Goal: Task Accomplishment & Management: Complete application form

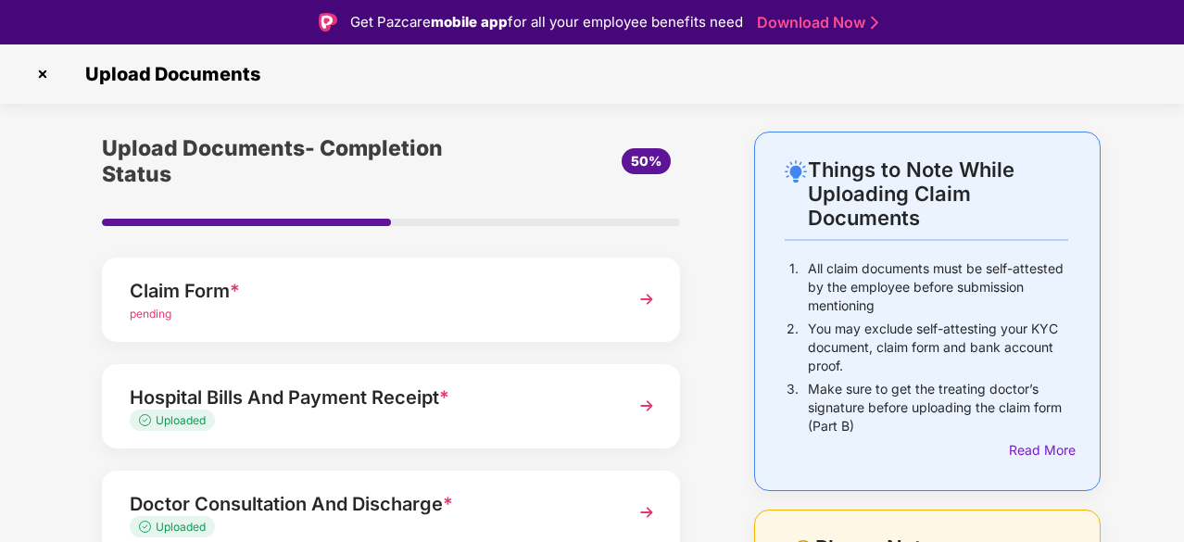
click at [434, 296] on div "Claim Form *" at bounding box center [369, 291] width 479 height 30
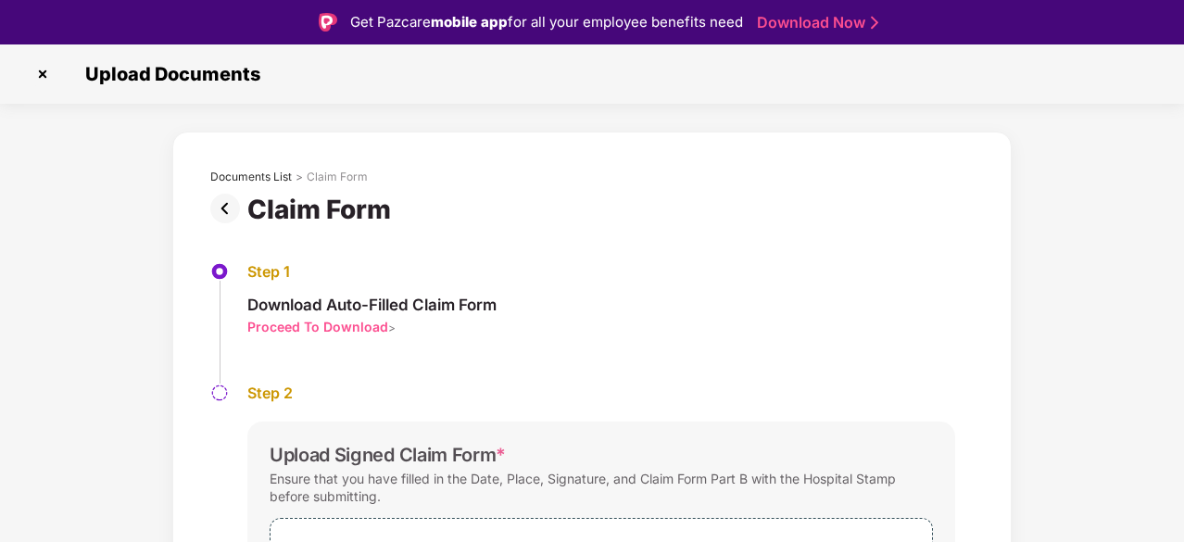
click at [331, 329] on div "Proceed To Download" at bounding box center [317, 327] width 141 height 18
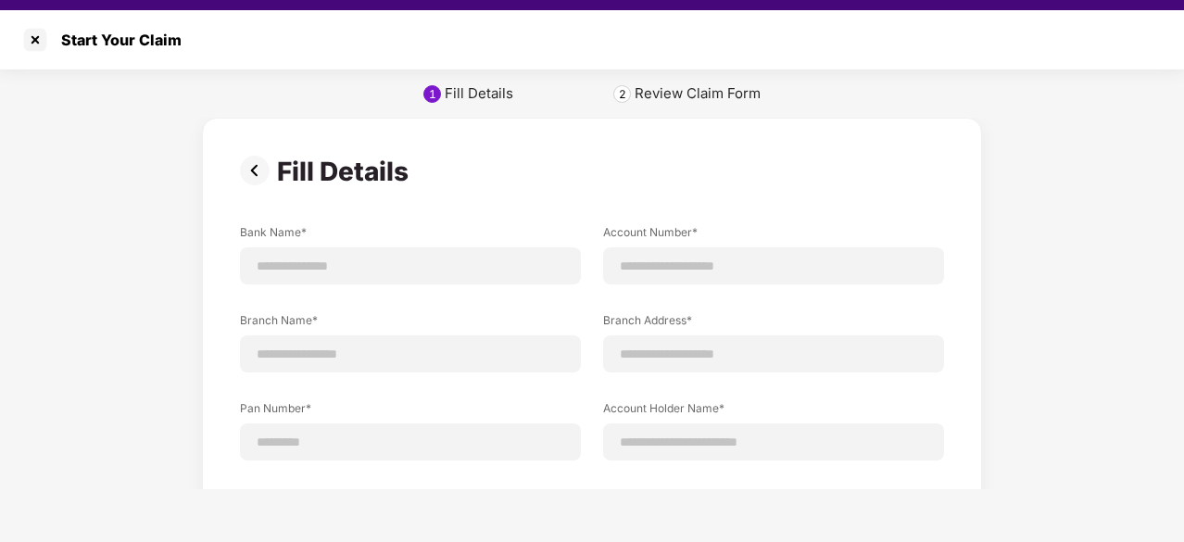
scroll to position [44, 0]
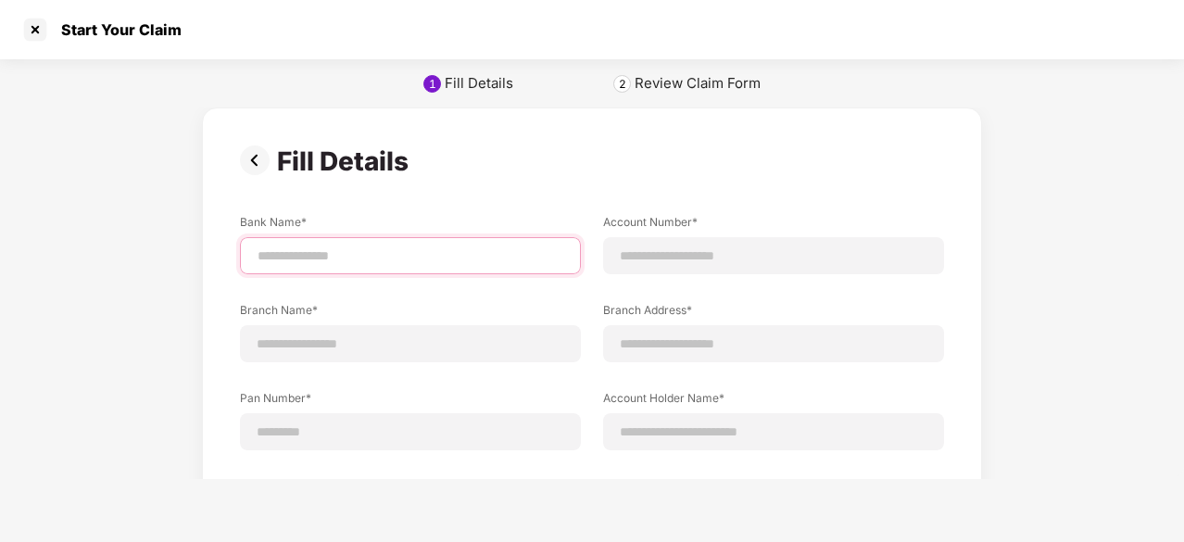
click at [298, 255] on input at bounding box center [410, 255] width 309 height 19
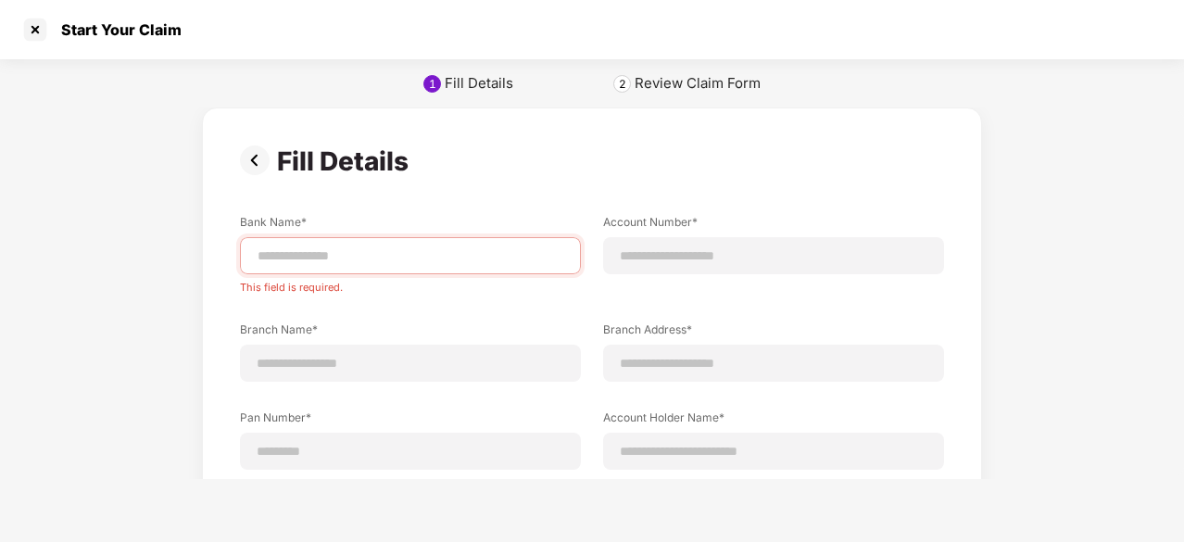
click at [472, 79] on div "Fill Details" at bounding box center [479, 83] width 69 height 19
click at [30, 30] on div at bounding box center [35, 30] width 30 height 30
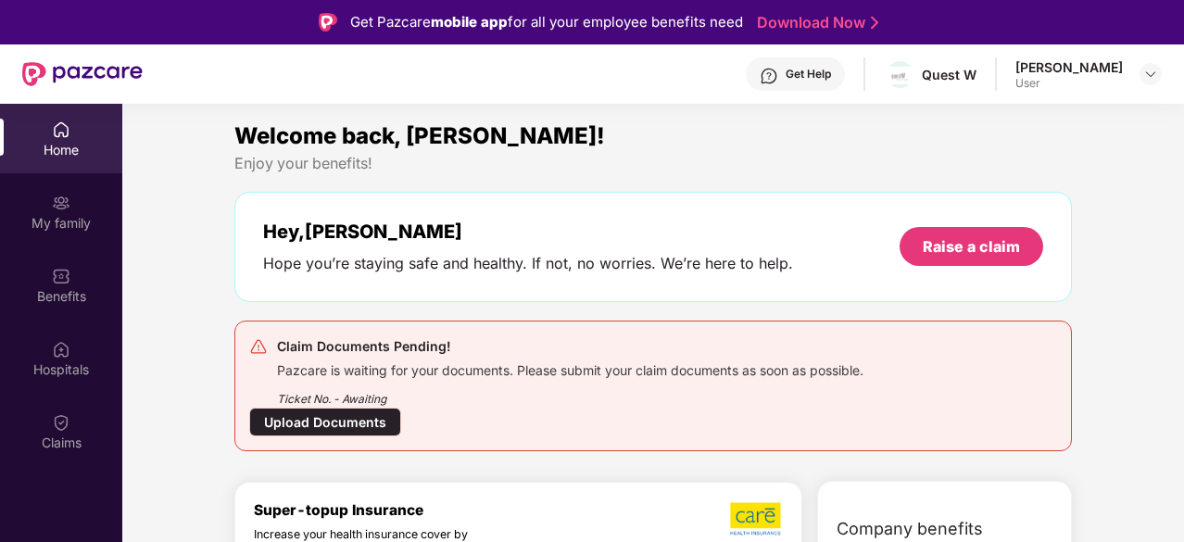
drag, startPoint x: 1181, startPoint y: 139, endPoint x: 1185, endPoint y: 123, distance: 16.2
click at [1183, 123] on html "Get Pazcare mobile app for all your employee benefits need Download Now Get Hel…" at bounding box center [592, 271] width 1184 height 542
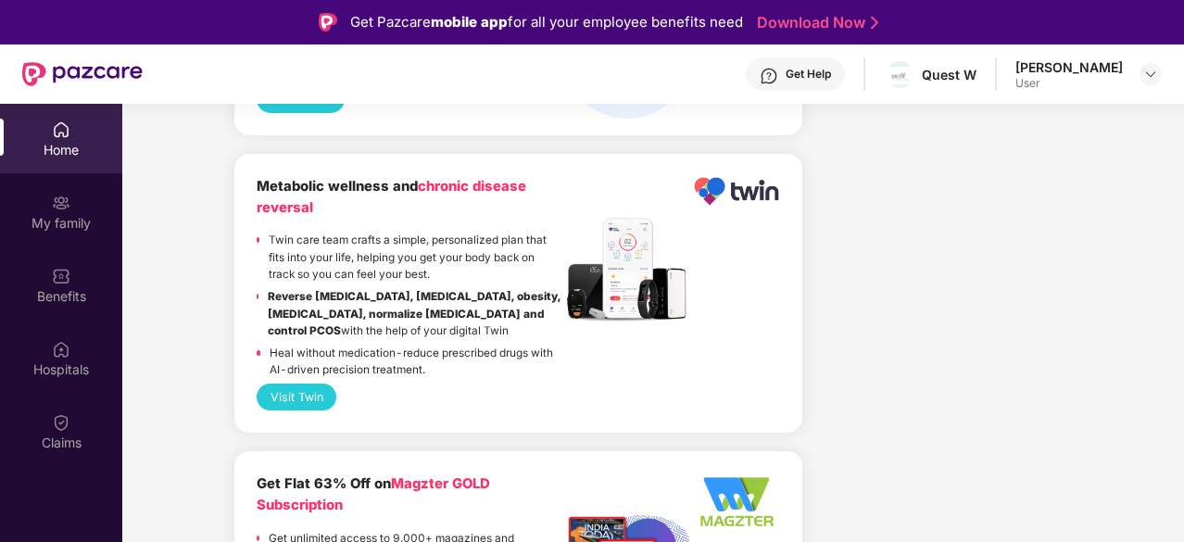
scroll to position [2668, 0]
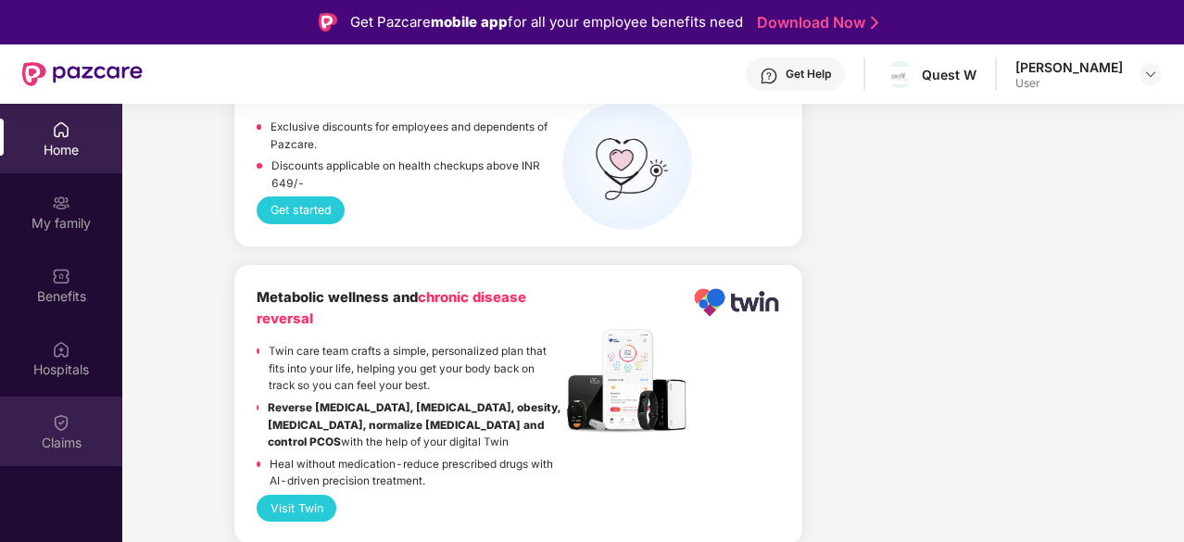
click at [71, 426] on div "Claims" at bounding box center [61, 430] width 122 height 69
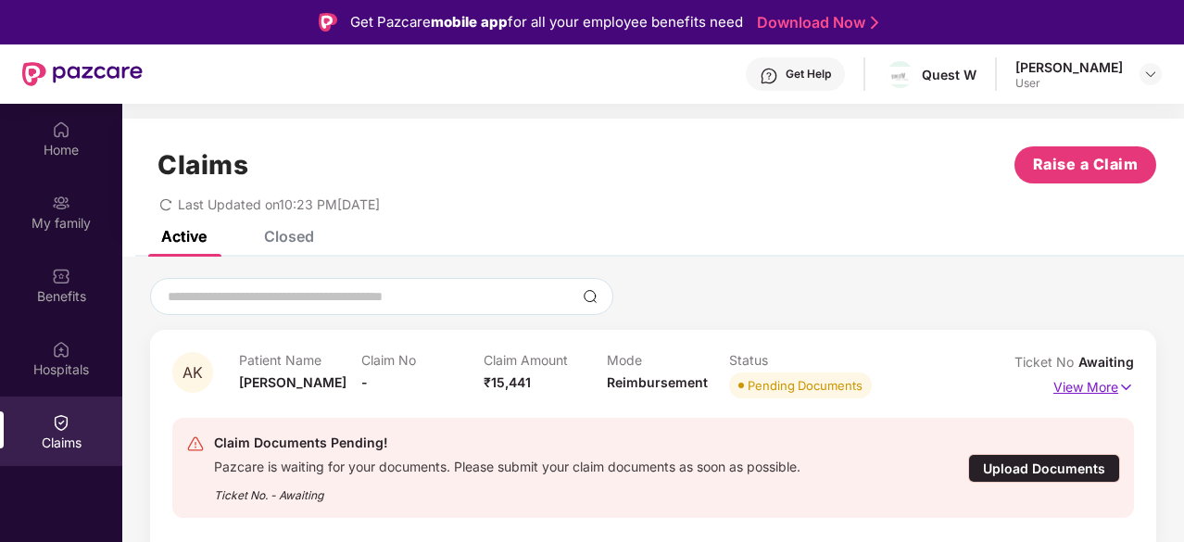
click at [1095, 380] on p "View More" at bounding box center [1093, 384] width 81 height 25
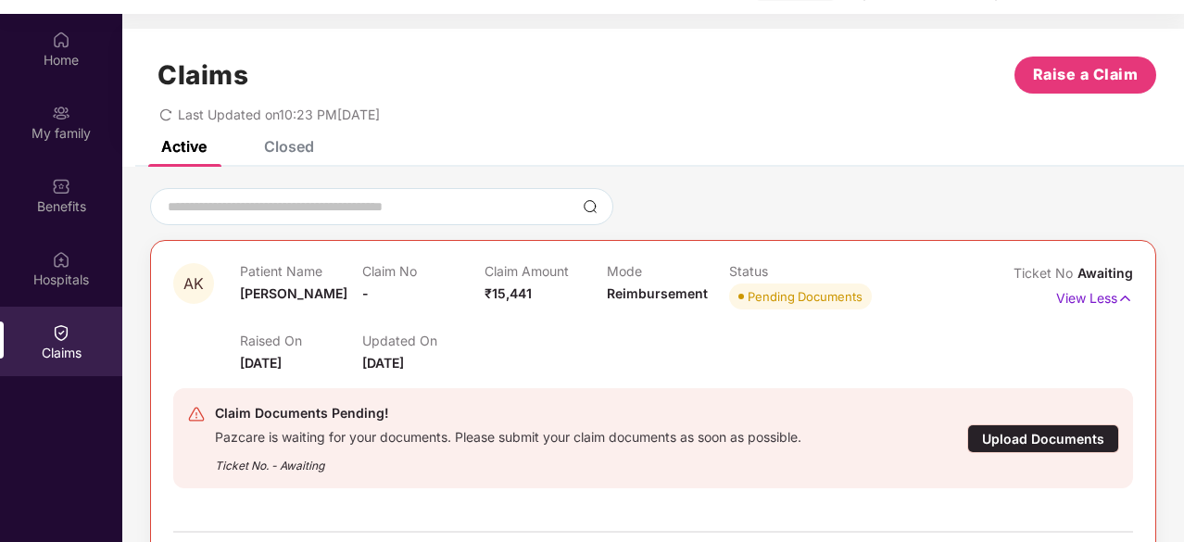
scroll to position [104, 0]
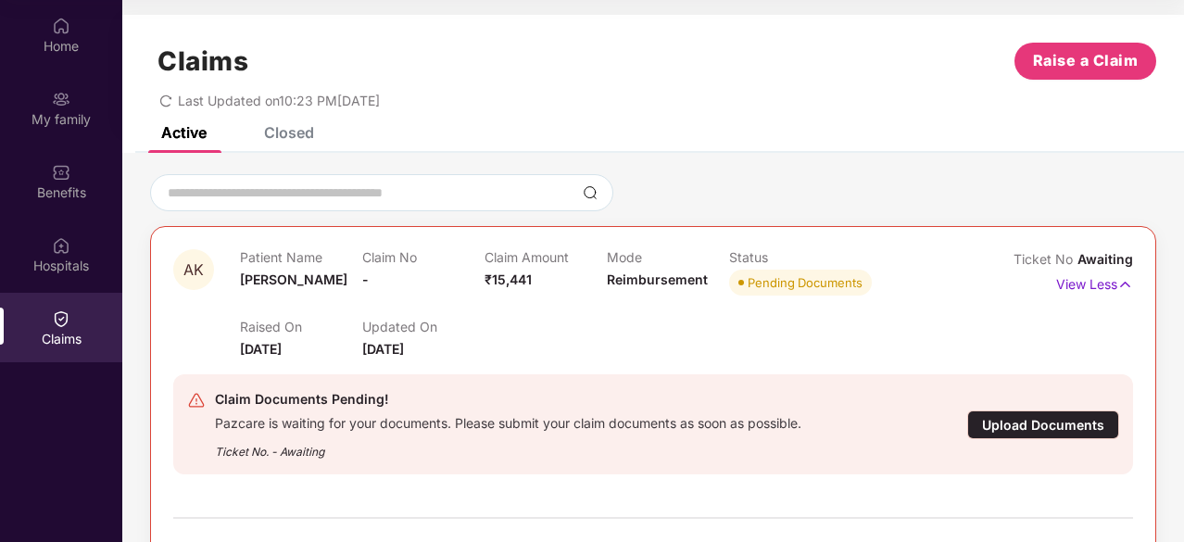
click at [1023, 425] on div "Upload Documents" at bounding box center [1043, 424] width 152 height 29
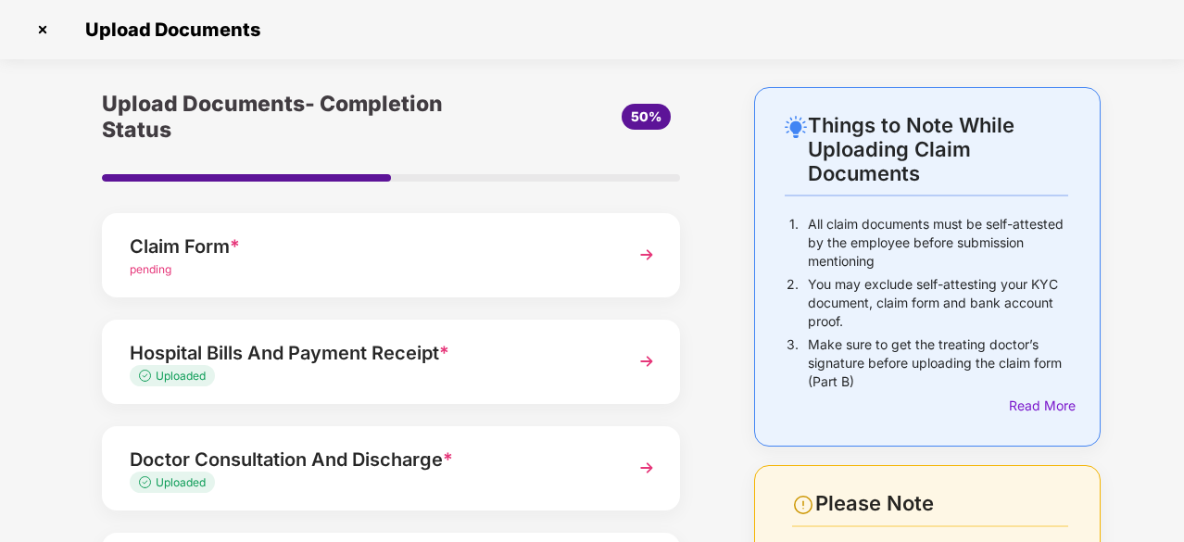
click at [207, 255] on div "Claim Form *" at bounding box center [369, 247] width 479 height 30
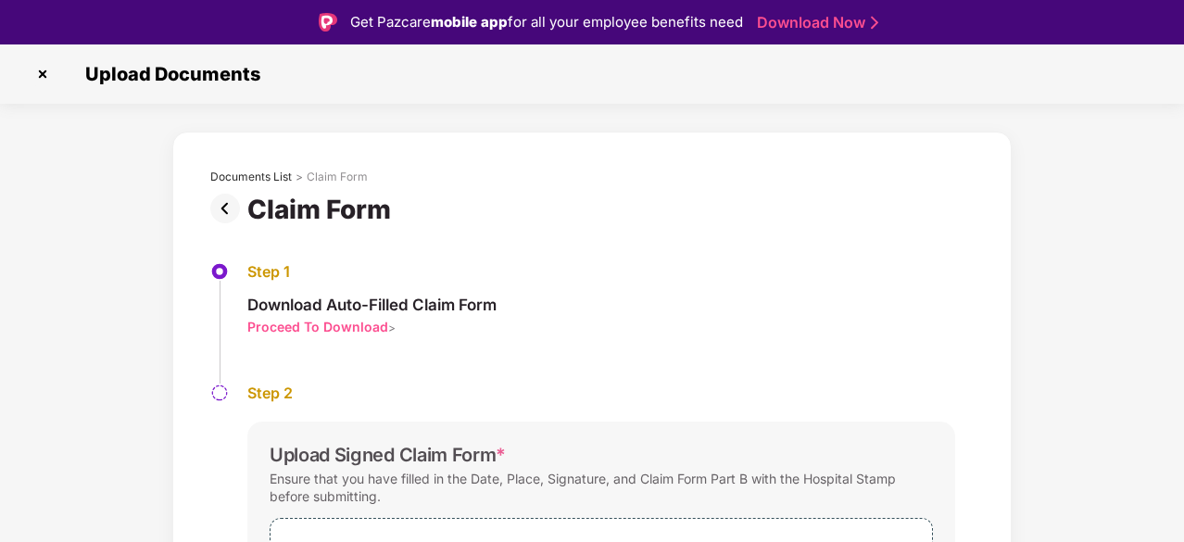
click at [329, 331] on div "Proceed To Download" at bounding box center [317, 327] width 141 height 18
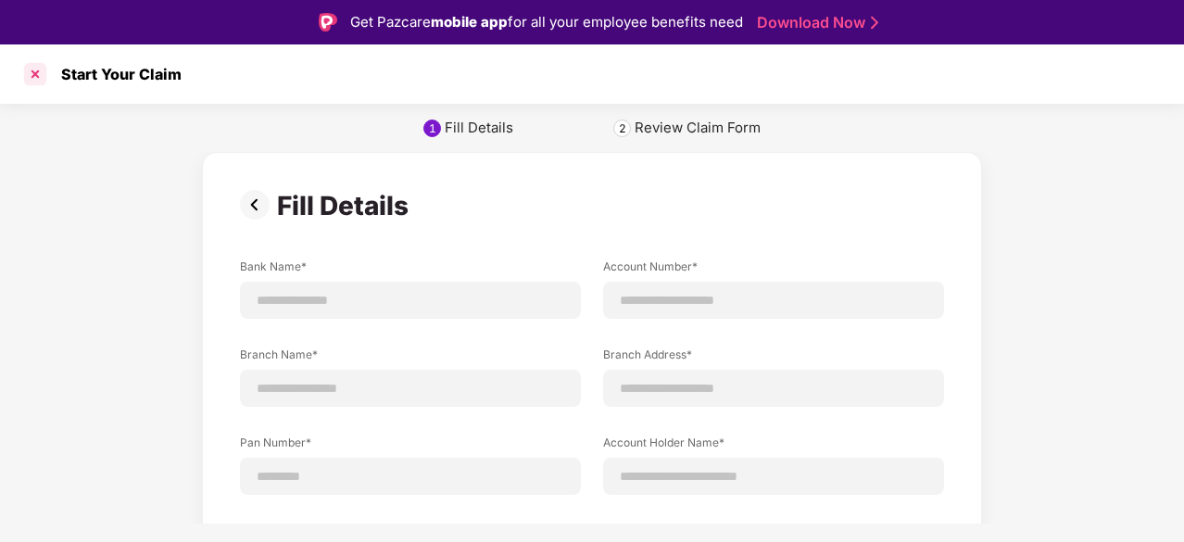
click at [28, 71] on div at bounding box center [35, 74] width 30 height 30
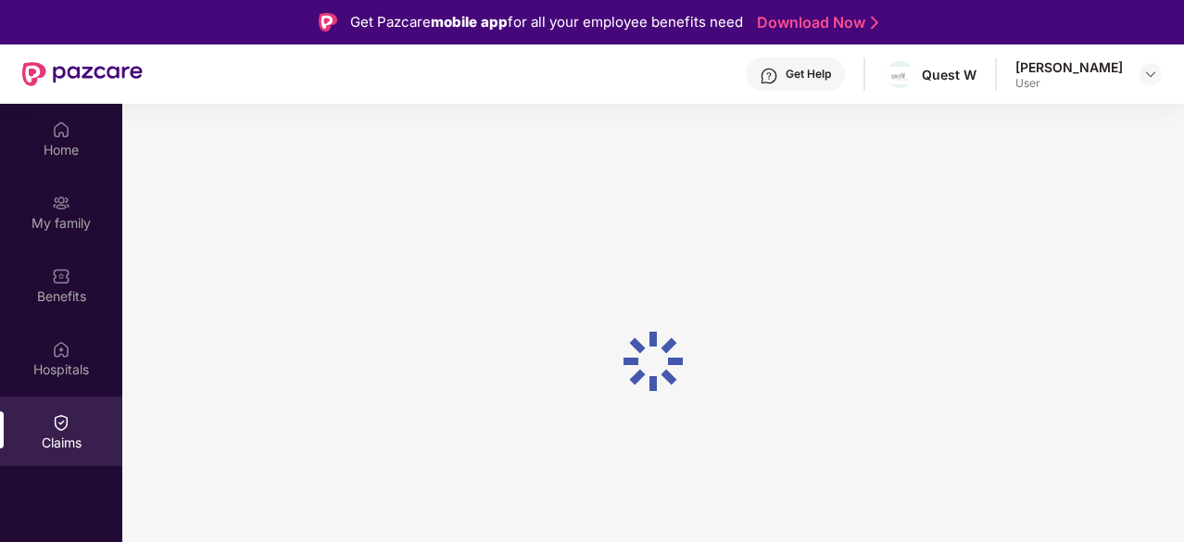
scroll to position [104, 0]
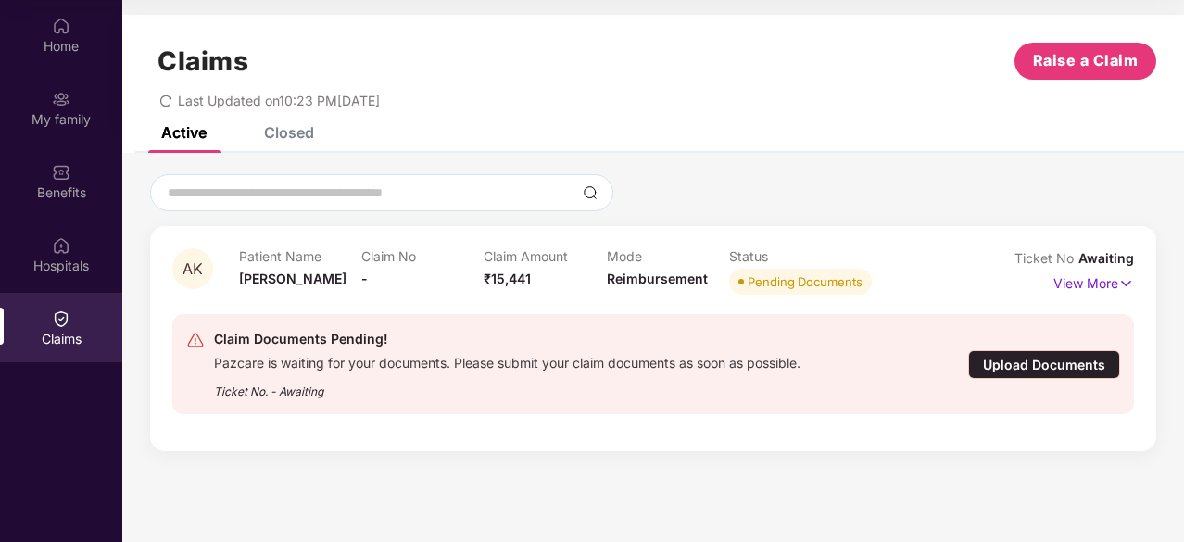
click at [1085, 370] on div "Upload Documents" at bounding box center [1044, 364] width 152 height 29
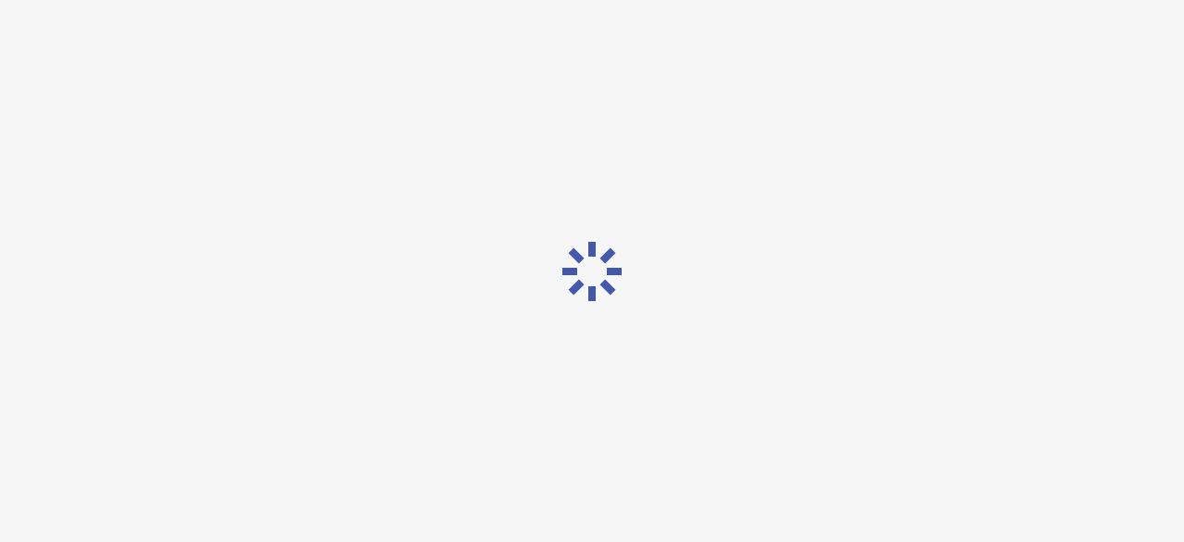
scroll to position [44, 0]
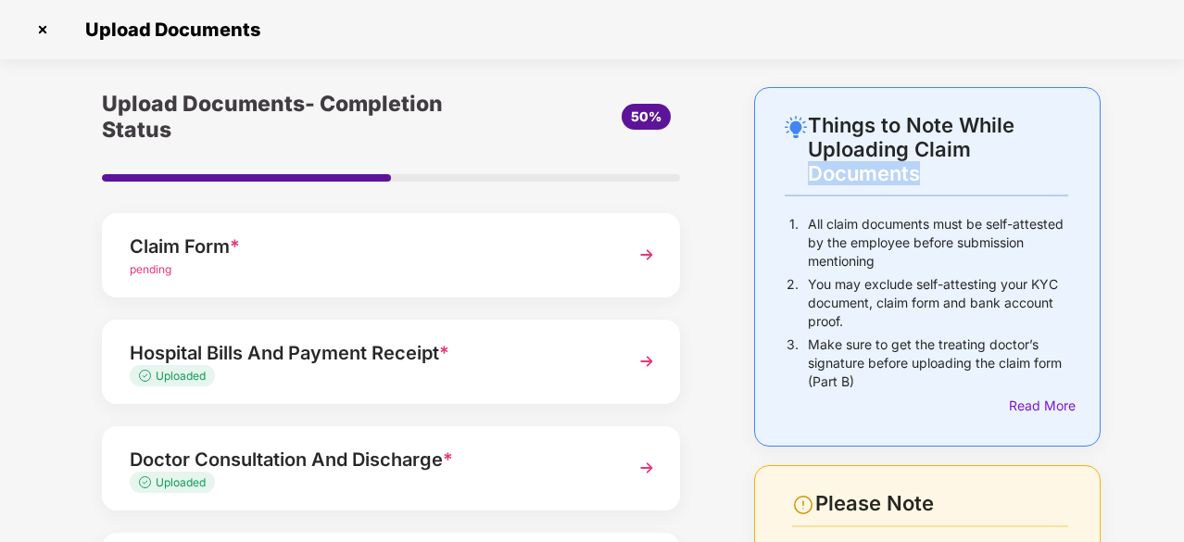
drag, startPoint x: 1175, startPoint y: 149, endPoint x: 1172, endPoint y: 173, distance: 24.4
click at [1172, 173] on div "Things to Note While Uploading Claim Documents 1. All claim documents must be s…" at bounding box center [592, 466] width 1184 height 758
